Goal: Navigation & Orientation: Locate item on page

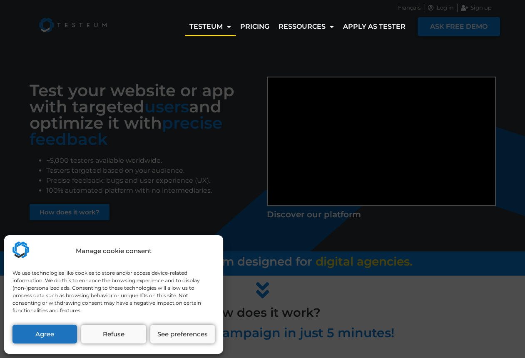
scroll to position [42, 0]
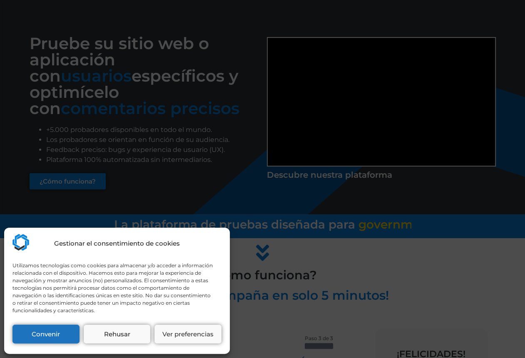
click at [289, 251] on div "Gestionar el consentimiento de cookies Utilizamos tecnologías como cookies para…" at bounding box center [262, 179] width 525 height 358
click at [260, 260] on div "Gestionar el consentimiento de cookies Utilizamos tecnologías como cookies para…" at bounding box center [262, 179] width 525 height 358
click at [305, 266] on div "Gestionar el consentimiento de cookies Utilizamos tecnologías como cookies para…" at bounding box center [262, 179] width 525 height 358
click at [256, 254] on div "Gestionar el consentimiento de cookies Utilizamos tecnologías como cookies para…" at bounding box center [262, 179] width 525 height 358
click at [380, 100] on div "Gestionar el consentimiento de cookies Utilizamos tecnologías como cookies para…" at bounding box center [262, 179] width 525 height 358
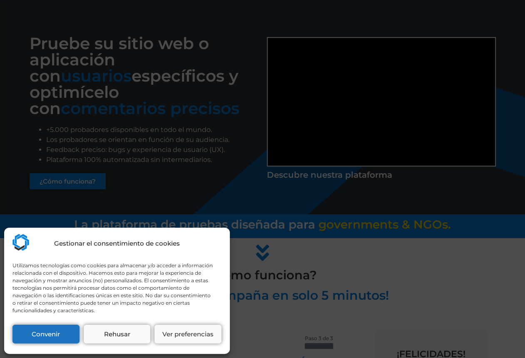
click at [381, 99] on div "Gestionar el consentimiento de cookies Utilizamos tecnologías como cookies para…" at bounding box center [262, 179] width 525 height 358
click at [380, 99] on div "Gestionar el consentimiento de cookies Utilizamos tecnologías como cookies para…" at bounding box center [262, 179] width 525 height 358
click at [378, 98] on div "Gestionar el consentimiento de cookies Utilizamos tecnologías como cookies para…" at bounding box center [262, 179] width 525 height 358
click at [410, 151] on div "Gestionar el consentimiento de cookies Utilizamos tecnologías como cookies para…" at bounding box center [262, 179] width 525 height 358
drag, startPoint x: 475, startPoint y: 42, endPoint x: 475, endPoint y: 47, distance: 5.4
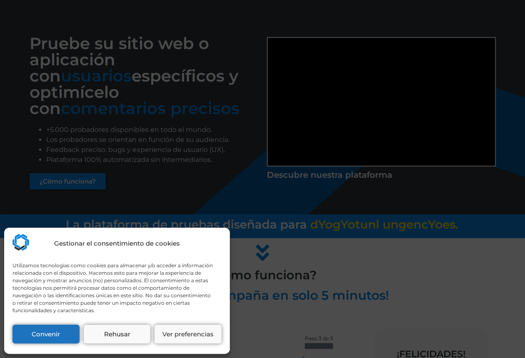
click at [475, 42] on div "Gestionar el consentimiento de cookies Utilizamos tecnologías como cookies para…" at bounding box center [262, 179] width 525 height 358
click at [380, 101] on div "Gestionar el consentimiento de cookies Utilizamos tecnologías como cookies para…" at bounding box center [262, 179] width 525 height 358
click at [381, 100] on div "Gestionar el consentimiento de cookies Utilizamos tecnologías como cookies para…" at bounding box center [262, 179] width 525 height 358
drag, startPoint x: 381, startPoint y: 99, endPoint x: 384, endPoint y: 95, distance: 5.2
click at [380, 100] on div "Gestionar el consentimiento de cookies Utilizamos tecnologías como cookies para…" at bounding box center [262, 179] width 525 height 358
